Goal: Task Accomplishment & Management: Manage account settings

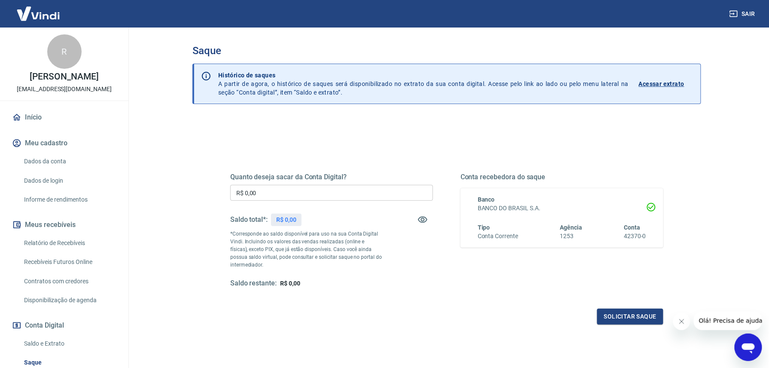
click at [289, 192] on input "R$ 0,00" at bounding box center [331, 193] width 203 height 16
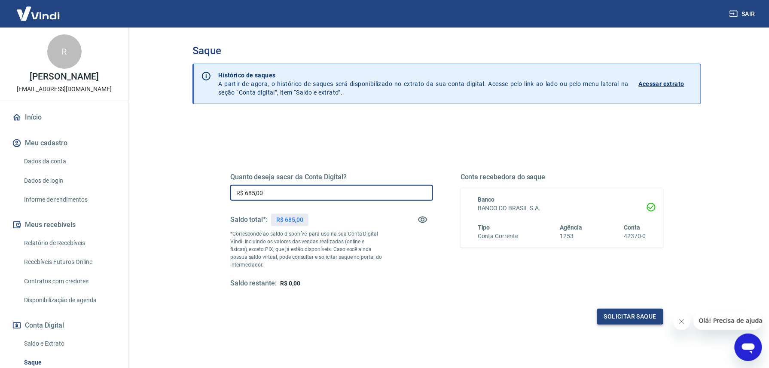
type input "R$ 685,00"
click at [634, 313] on button "Solicitar saque" at bounding box center [630, 316] width 66 height 16
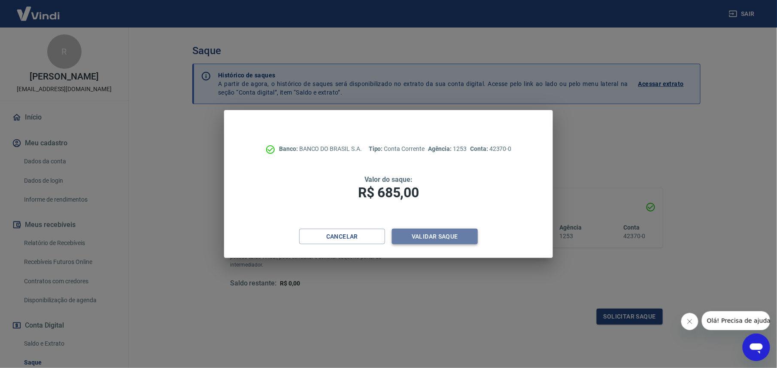
click at [449, 242] on button "Validar saque" at bounding box center [435, 236] width 86 height 16
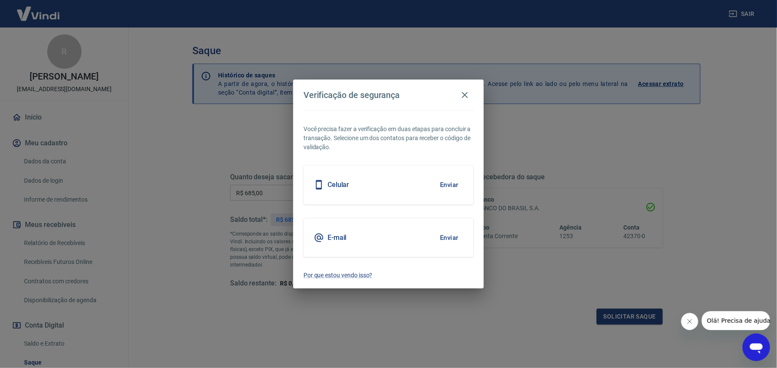
click at [449, 234] on button "Enviar" at bounding box center [449, 237] width 28 height 18
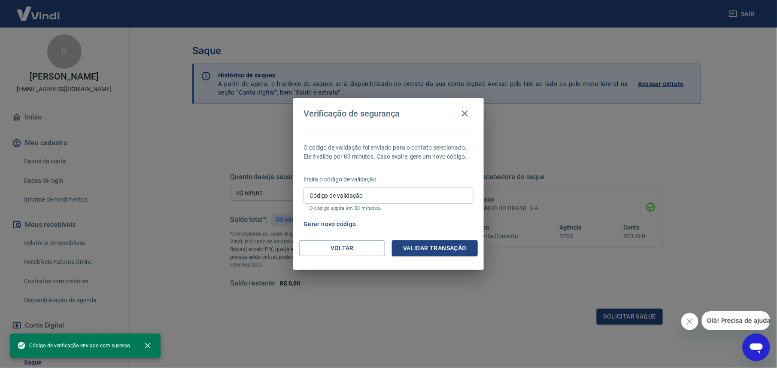
click at [386, 191] on input "Código de validação" at bounding box center [389, 195] width 170 height 16
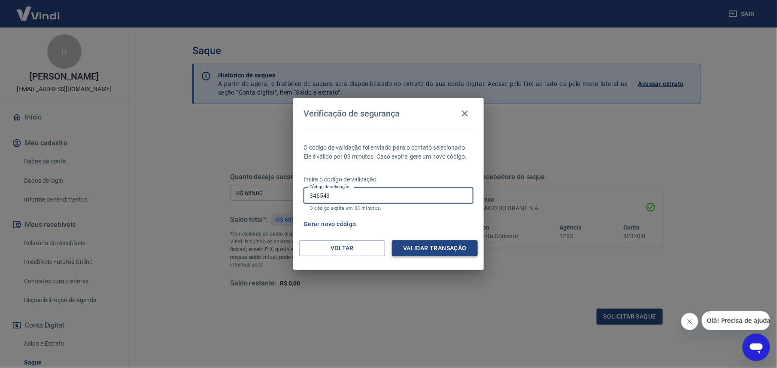
type input "346543"
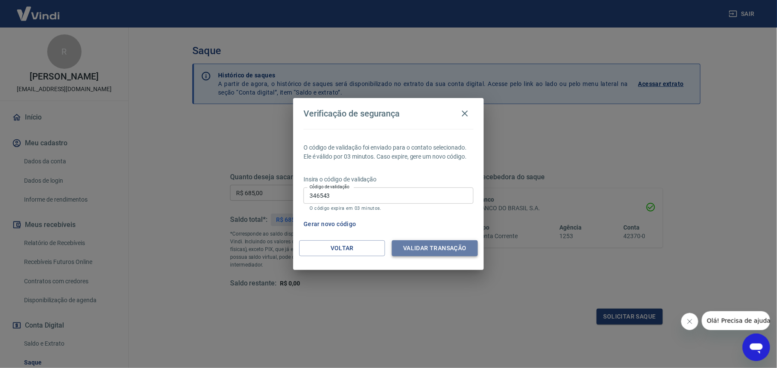
click at [416, 248] on button "Validar transação" at bounding box center [435, 248] width 86 height 16
